Goal: Task Accomplishment & Management: Manage account settings

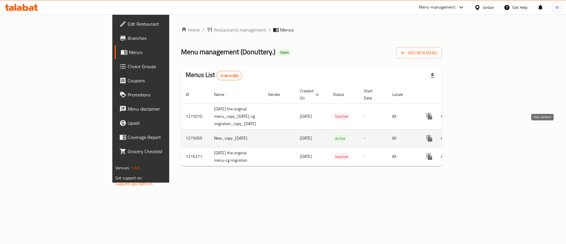
click at [475, 135] on icon "enhanced table" at bounding box center [471, 138] width 7 height 7
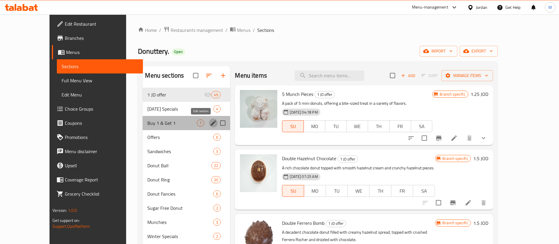
click at [211, 124] on icon "edit" at bounding box center [213, 122] width 5 height 5
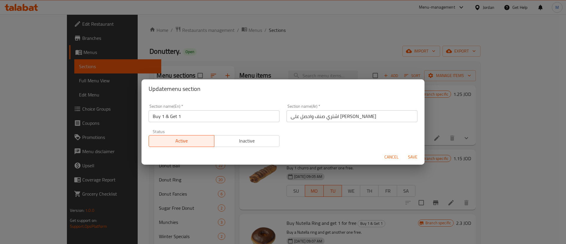
click at [235, 142] on span "Inactive" at bounding box center [247, 140] width 61 height 9
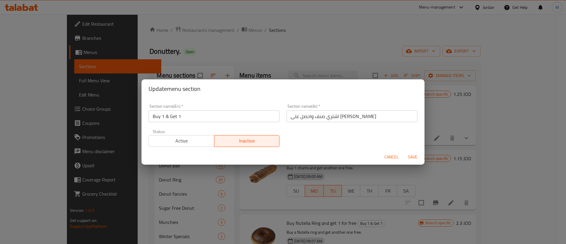
click at [417, 156] on span "Save" at bounding box center [412, 156] width 14 height 7
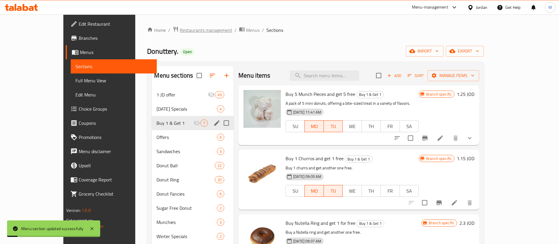
click at [180, 31] on span "Restaurants management" at bounding box center [206, 30] width 52 height 7
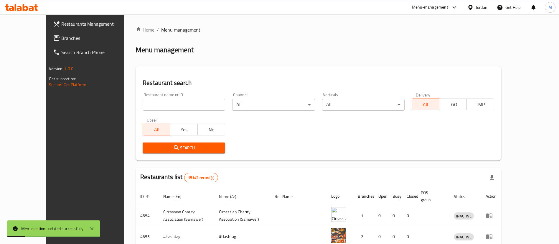
click at [177, 102] on input "search" at bounding box center [184, 105] width 82 height 12
type input "donutt"
click at [186, 147] on span "Search" at bounding box center [183, 147] width 73 height 7
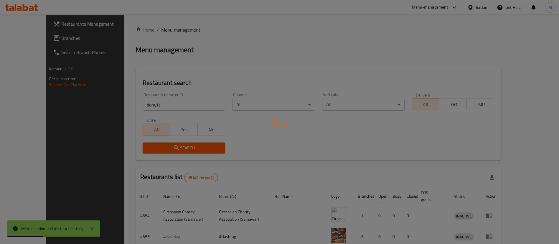
scroll to position [49, 0]
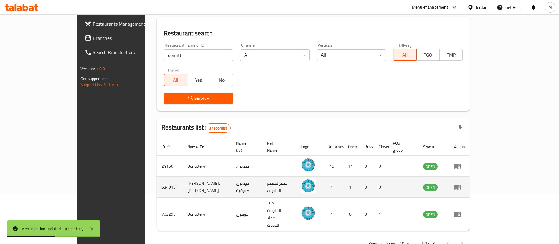
click at [461, 183] on icon "enhanced table" at bounding box center [457, 186] width 7 height 7
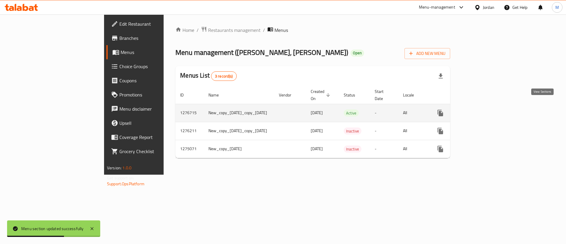
click at [485, 110] on icon "enhanced table" at bounding box center [482, 112] width 5 height 5
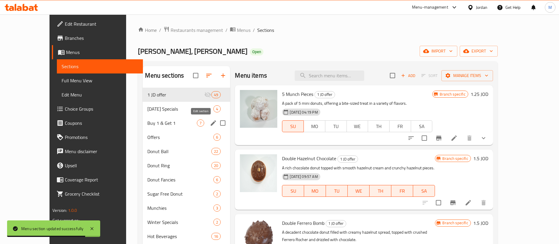
click at [210, 121] on icon "edit" at bounding box center [213, 122] width 7 height 7
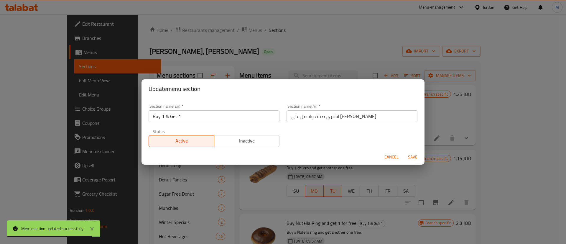
click at [230, 139] on span "Inactive" at bounding box center [247, 140] width 61 height 9
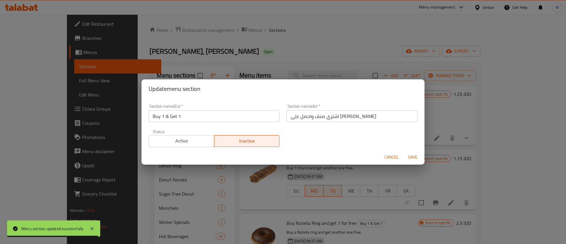
click at [414, 159] on span "Save" at bounding box center [412, 156] width 14 height 7
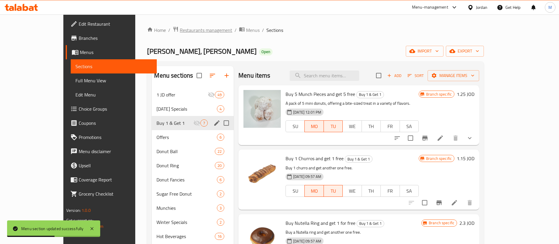
click at [180, 32] on span "Restaurants management" at bounding box center [206, 30] width 52 height 7
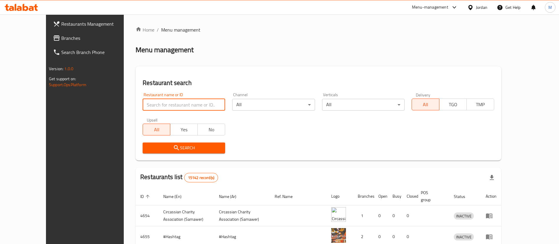
click at [153, 99] on input "search" at bounding box center [184, 105] width 82 height 12
paste input "MATADOR"
type input "MATADOR"
click button "Search" at bounding box center [184, 147] width 82 height 11
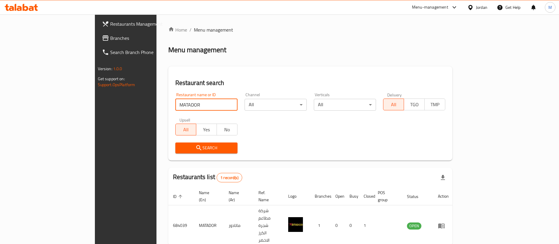
scroll to position [8, 0]
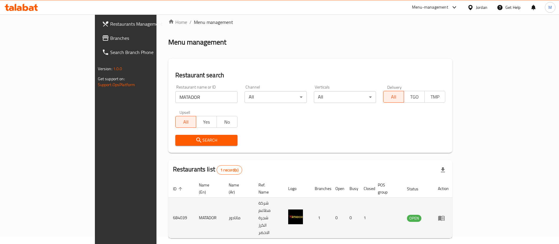
click at [453, 201] on td "enhanced table" at bounding box center [443, 217] width 20 height 41
click at [445, 215] on icon "enhanced table" at bounding box center [441, 217] width 6 height 5
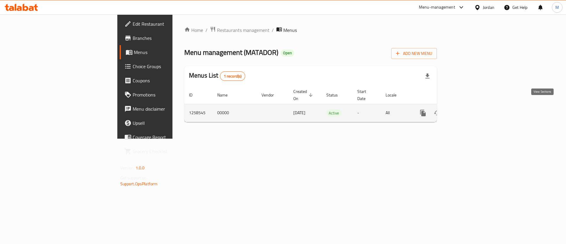
click at [469, 109] on icon "enhanced table" at bounding box center [465, 112] width 7 height 7
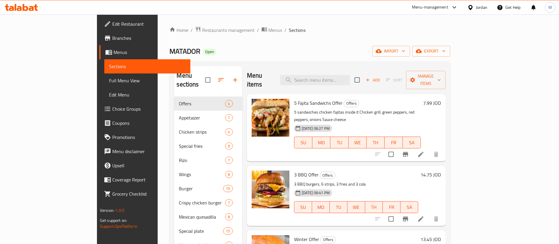
click at [112, 39] on span "Branches" at bounding box center [148, 37] width 73 height 7
